Goal: Find specific page/section: Find specific page/section

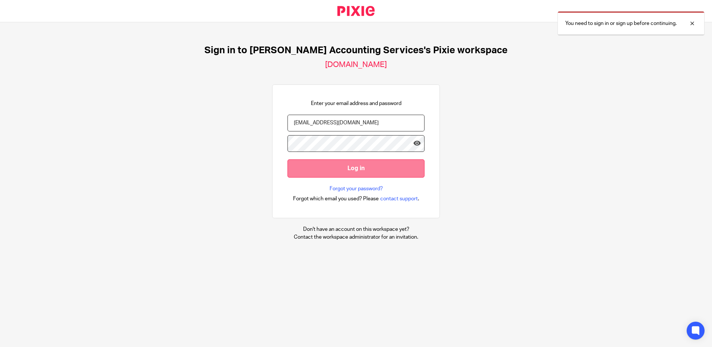
click at [350, 169] on input "Log in" at bounding box center [355, 168] width 137 height 18
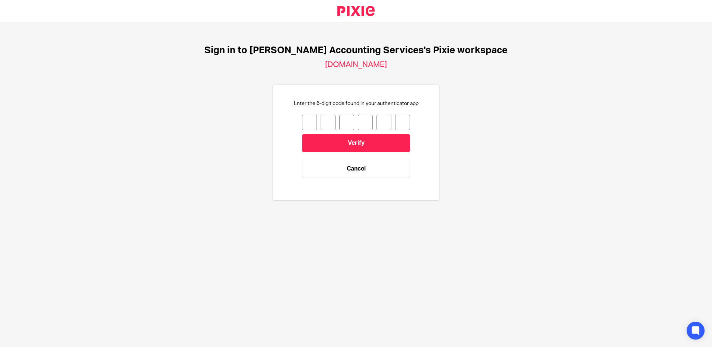
click at [307, 125] on input "number" at bounding box center [309, 123] width 15 height 16
type input "9"
type input "4"
type input "6"
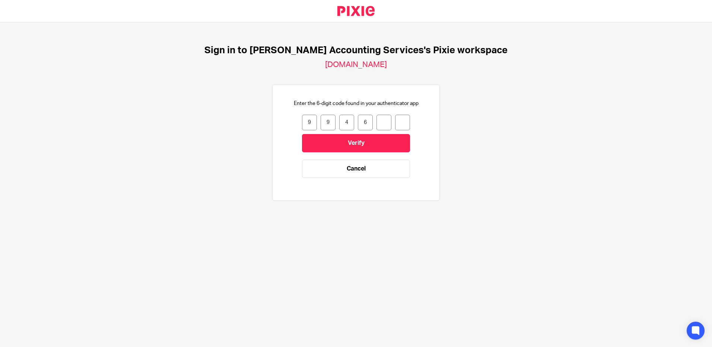
type input "3"
type input "2"
click at [325, 141] on input "Verify" at bounding box center [356, 143] width 108 height 18
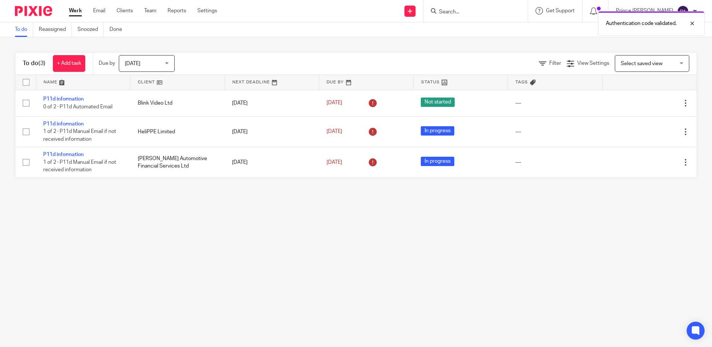
click at [503, 12] on div "Authentication code validated." at bounding box center [530, 21] width 348 height 28
click at [453, 14] on div "Authentication code validated." at bounding box center [530, 21] width 348 height 28
click at [456, 15] on div "Authentication code validated." at bounding box center [530, 21] width 348 height 28
click at [465, 12] on input "Search" at bounding box center [471, 12] width 67 height 7
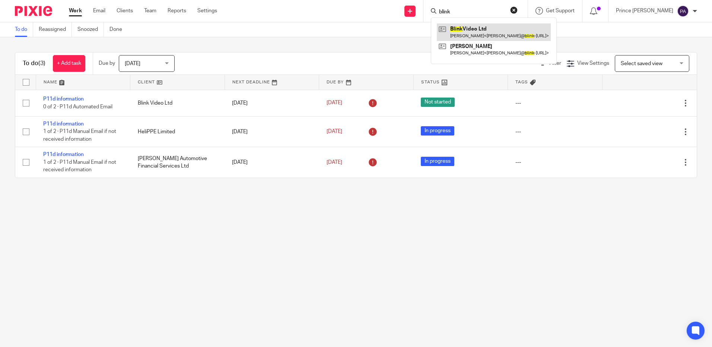
type input "blink"
click at [469, 34] on link at bounding box center [494, 31] width 114 height 17
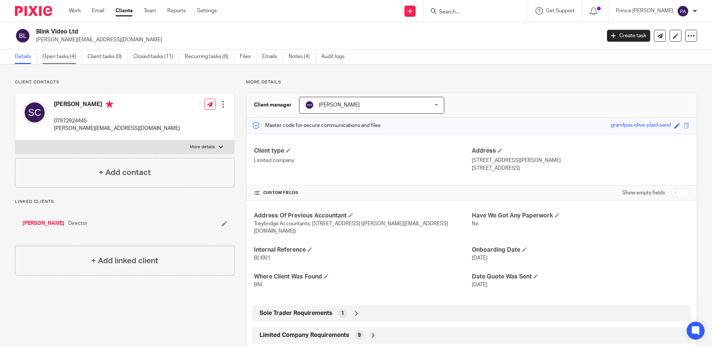
click at [61, 57] on link "Open tasks (4)" at bounding box center [61, 57] width 39 height 15
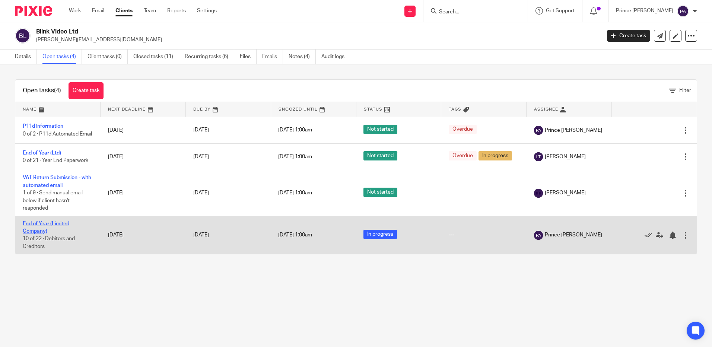
click at [33, 230] on link "End of Year (Limited Company)" at bounding box center [46, 227] width 47 height 13
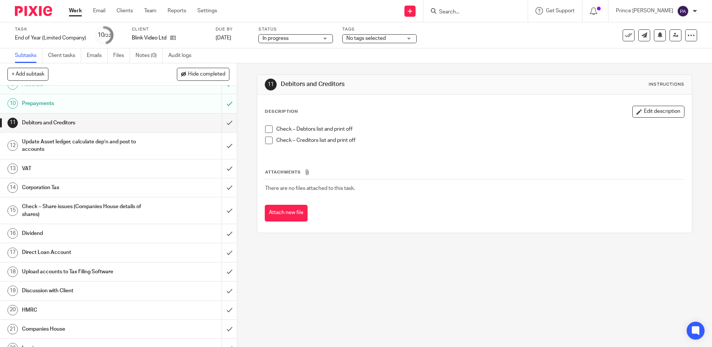
scroll to position [175, 0]
